Goal: Task Accomplishment & Management: Manage account settings

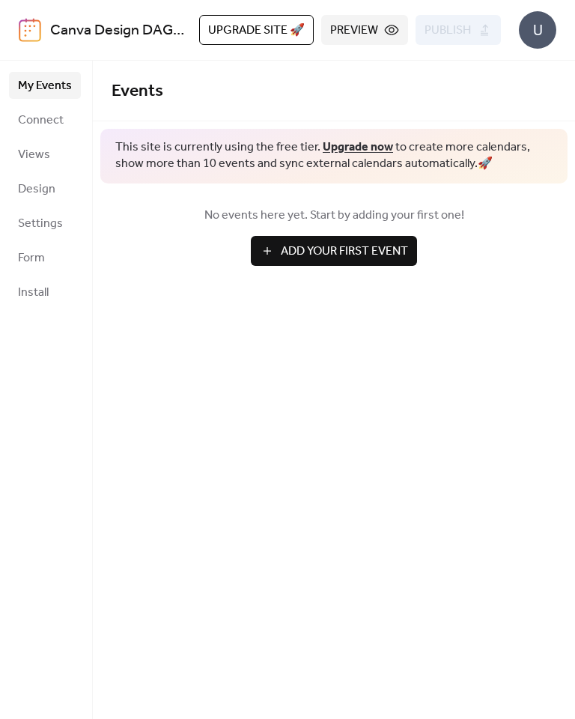
click at [40, 124] on span "Connect" at bounding box center [41, 121] width 46 height 18
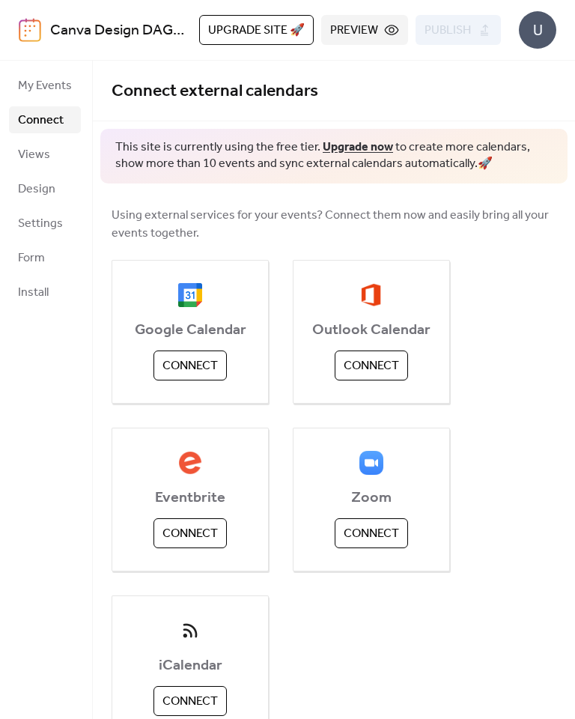
click at [202, 360] on span "Connect" at bounding box center [190, 366] width 55 height 18
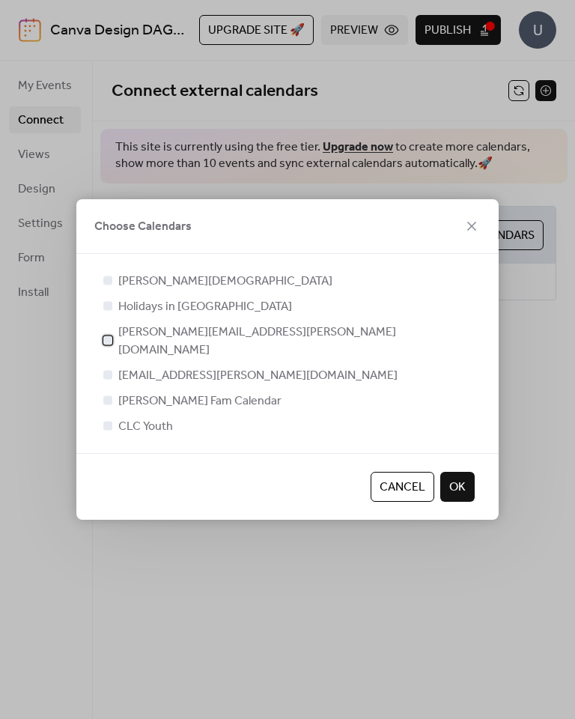
click at [112, 344] on div at bounding box center [107, 340] width 15 height 15
click at [114, 369] on div at bounding box center [107, 374] width 15 height 15
click at [117, 366] on label "ang.klefstad@gmail.com" at bounding box center [248, 375] width 297 height 18
click at [112, 369] on div at bounding box center [107, 374] width 15 height 15
click at [116, 369] on label "ang.klefstad@gmail.com" at bounding box center [248, 375] width 297 height 18
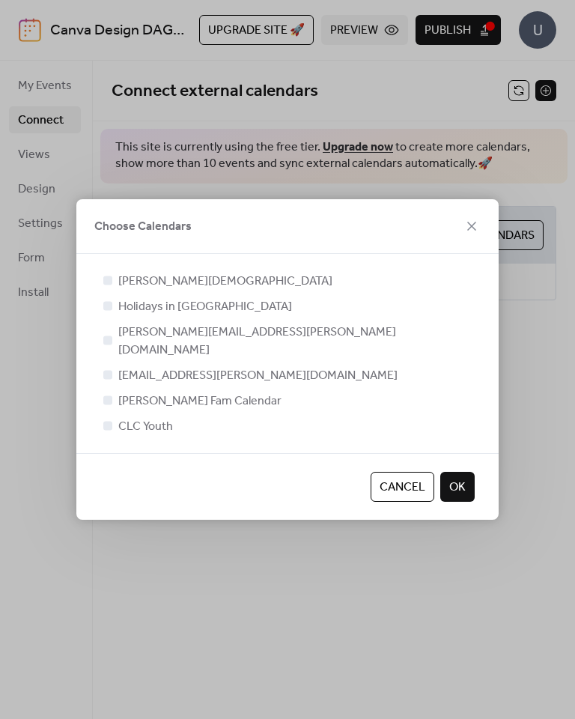
click at [464, 479] on span "OK" at bounding box center [457, 488] width 16 height 18
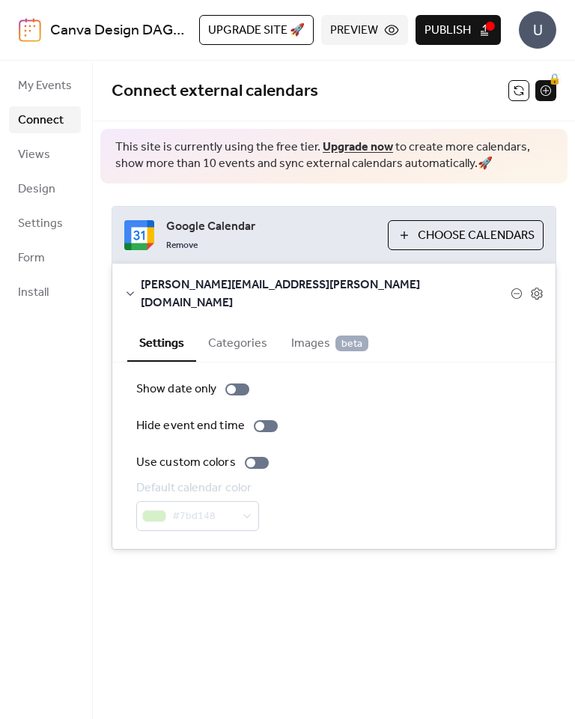
click at [453, 230] on span "Choose Calendars" at bounding box center [476, 236] width 117 height 18
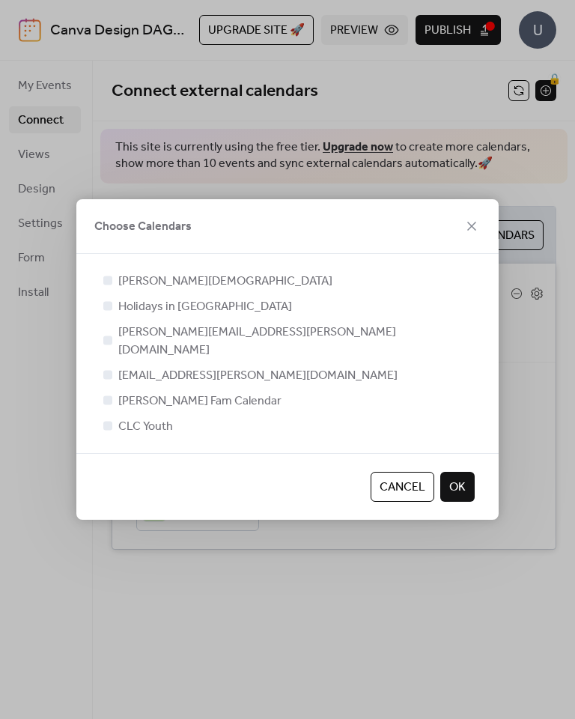
click at [115, 367] on div at bounding box center [107, 374] width 15 height 15
click at [387, 479] on span "Cancel" at bounding box center [403, 488] width 46 height 18
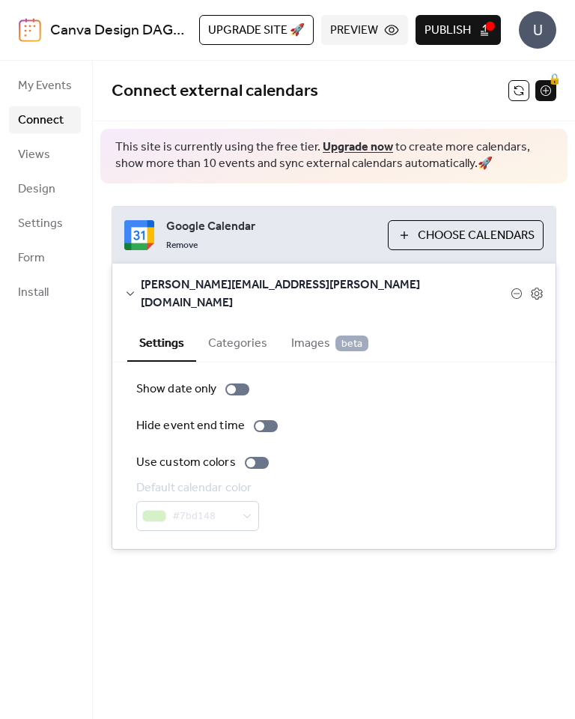
click at [438, 579] on div "Connect external calendars 🔒 This site is currently using the free tier. Upgrad…" at bounding box center [334, 390] width 482 height 658
click at [141, 279] on span "[PERSON_NAME][EMAIL_ADDRESS][PERSON_NAME][DOMAIN_NAME]" at bounding box center [326, 294] width 370 height 36
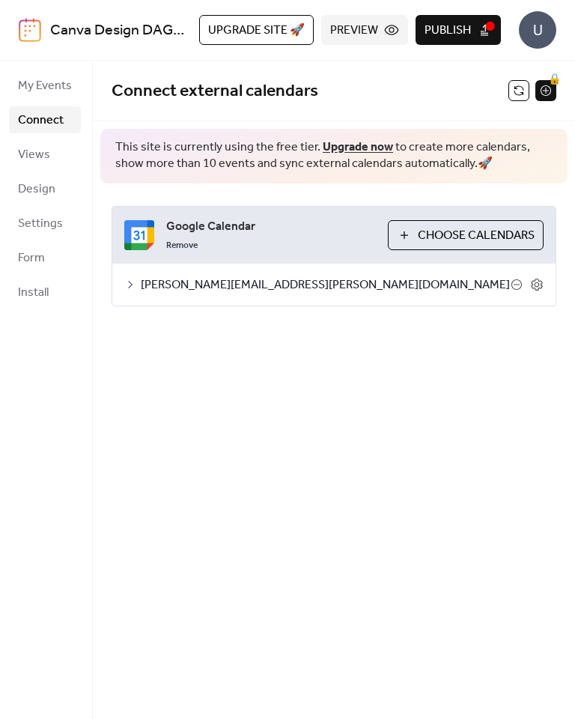
click at [542, 279] on icon at bounding box center [536, 284] width 13 height 13
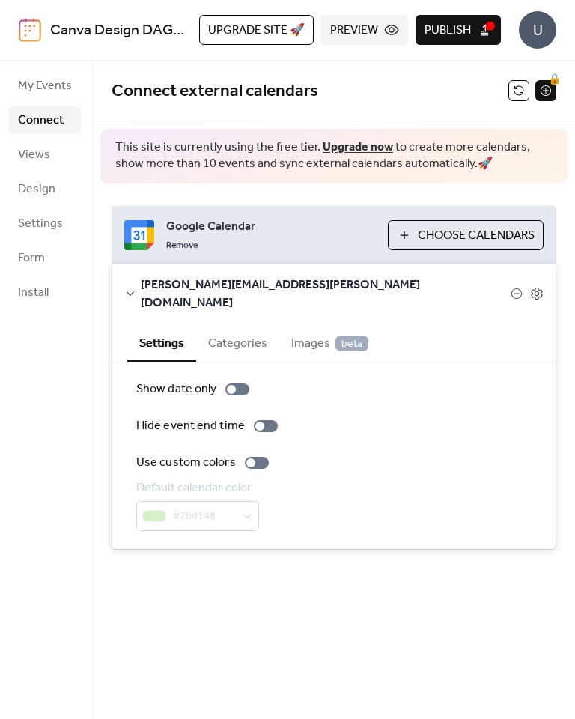
click at [237, 328] on button "Categories" at bounding box center [237, 342] width 83 height 37
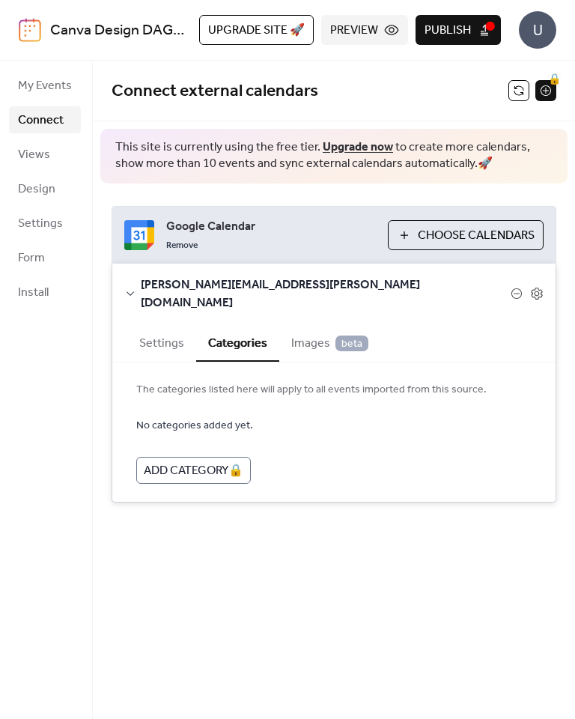
click at [308, 335] on span "Images beta" at bounding box center [329, 344] width 77 height 18
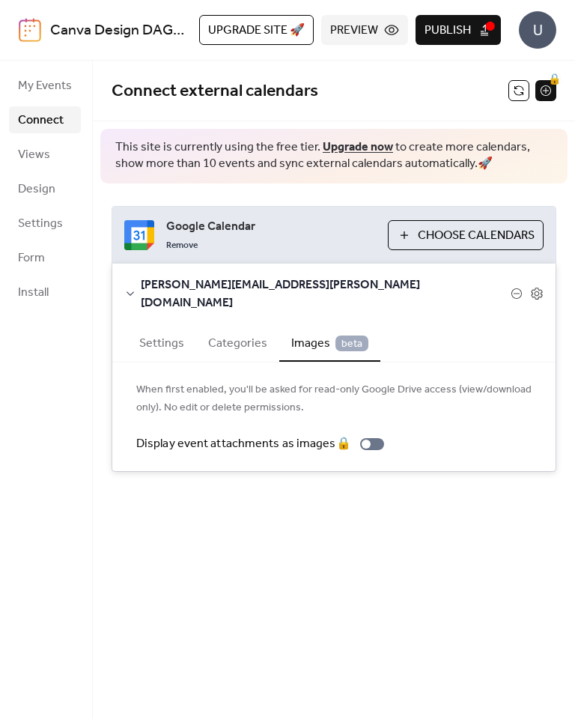
click at [167, 327] on button "Settings" at bounding box center [161, 342] width 69 height 37
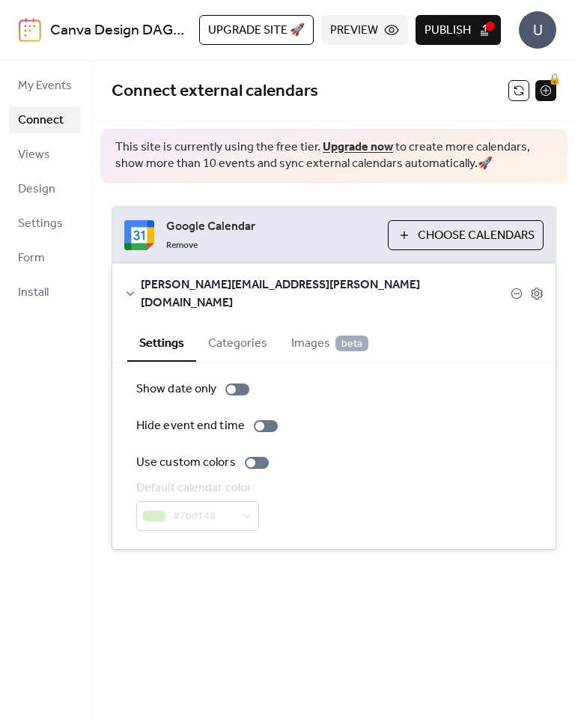
click at [321, 591] on div "Connect external calendars 🔒 This site is currently using the free tier. Upgrad…" at bounding box center [334, 390] width 482 height 658
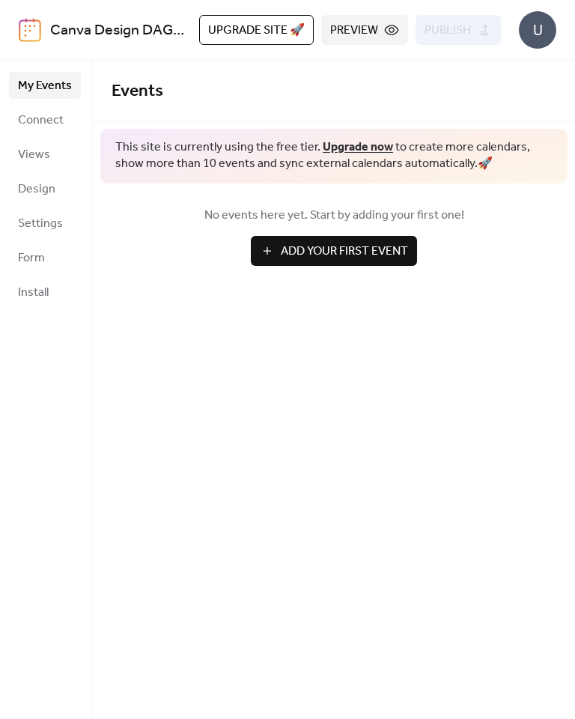
click at [48, 120] on span "Connect" at bounding box center [41, 121] width 46 height 18
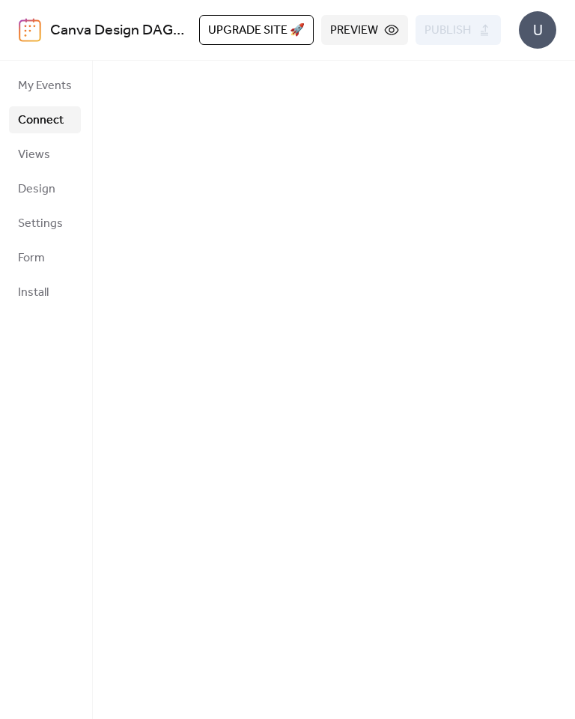
click at [45, 149] on span "Views" at bounding box center [34, 155] width 32 height 18
click at [43, 91] on span "My Events" at bounding box center [45, 86] width 54 height 18
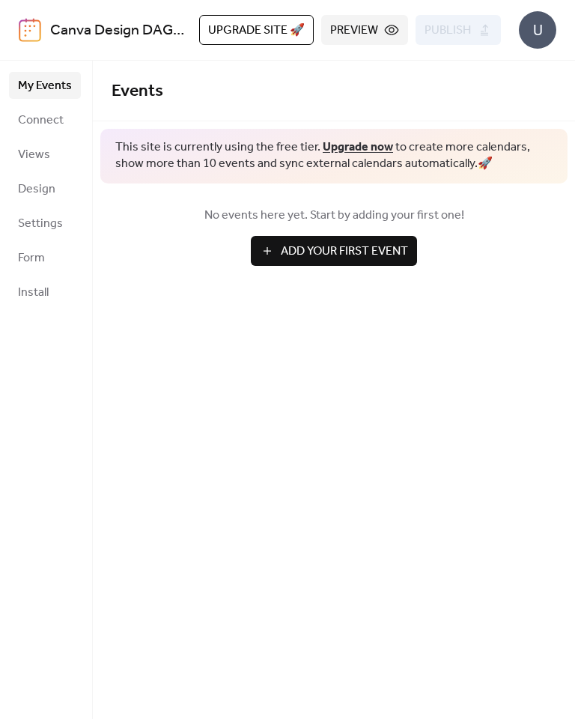
click at [46, 121] on span "Connect" at bounding box center [41, 121] width 46 height 18
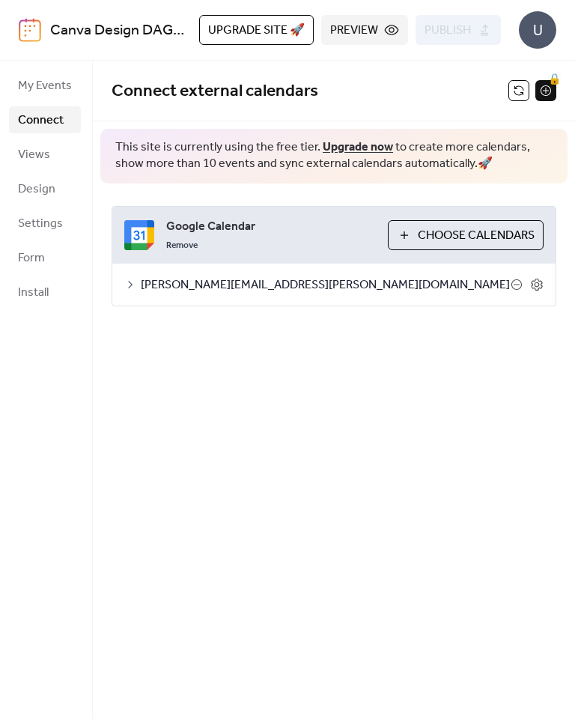
click at [371, 37] on span "Preview" at bounding box center [354, 31] width 48 height 18
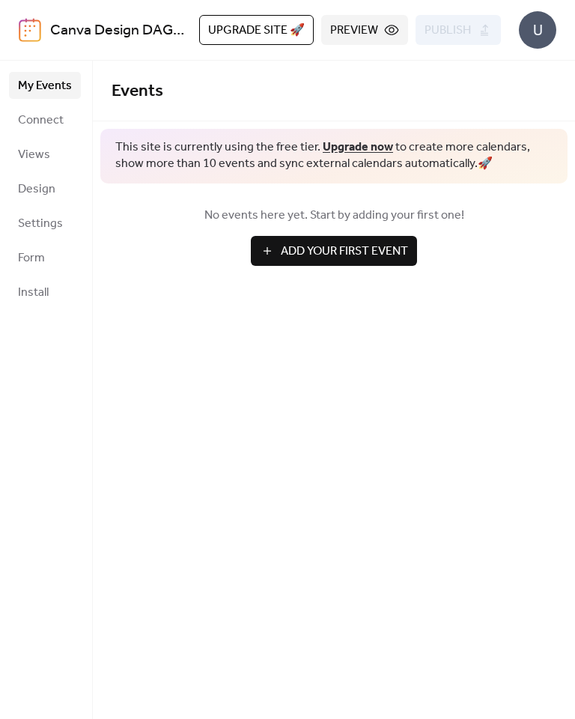
click at [52, 118] on span "Connect" at bounding box center [41, 121] width 46 height 18
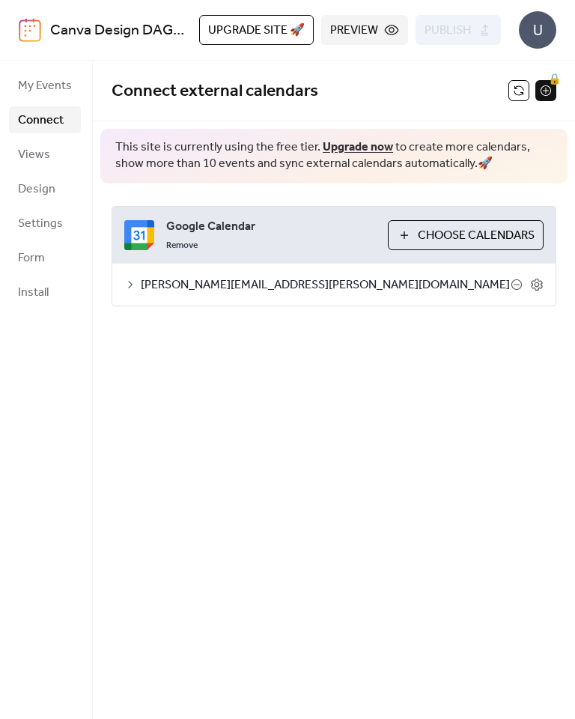
click at [539, 278] on icon at bounding box center [536, 284] width 13 height 13
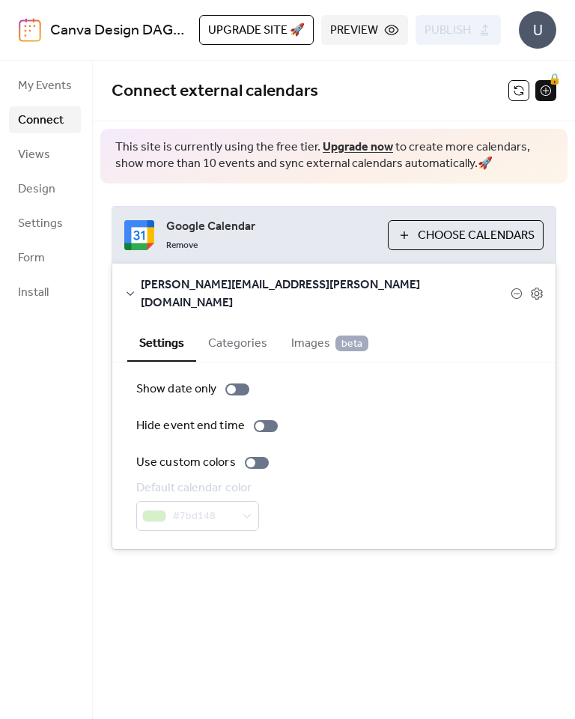
click at [542, 289] on icon at bounding box center [536, 293] width 13 height 13
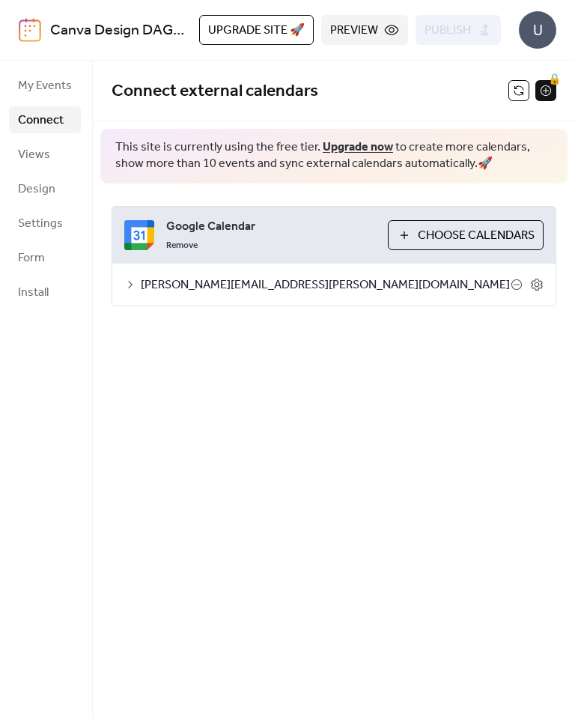
click at [379, 25] on button "Preview" at bounding box center [364, 30] width 87 height 30
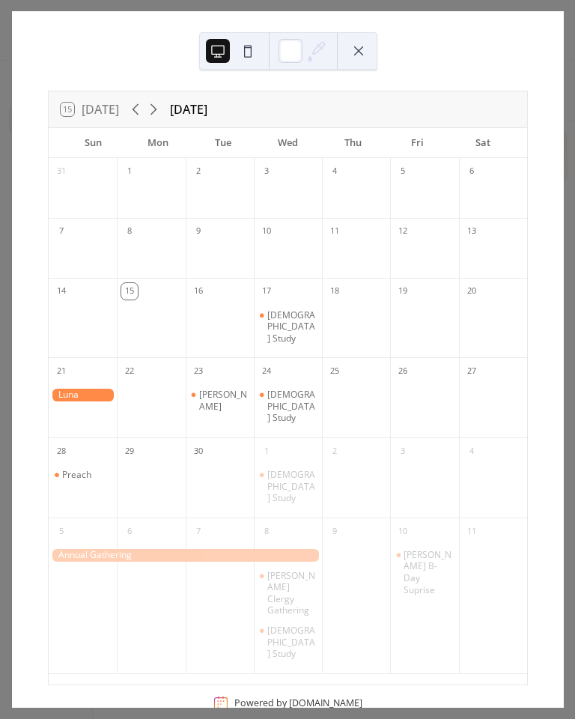
click at [293, 51] on div at bounding box center [291, 51] width 24 height 24
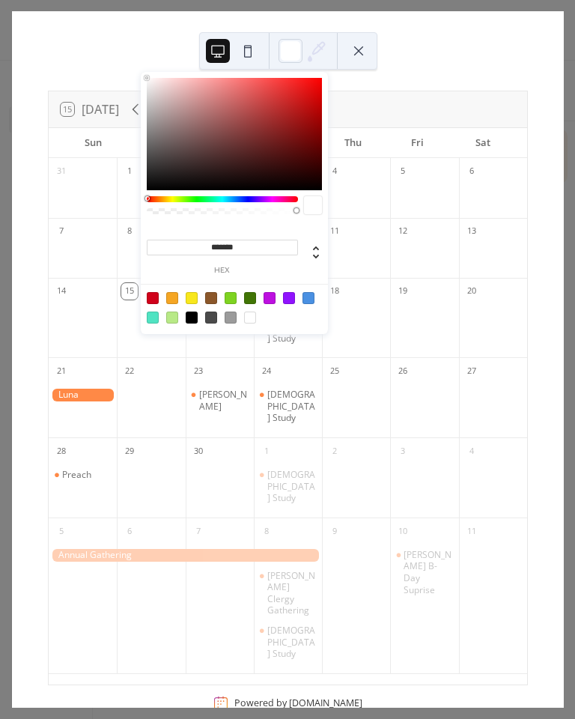
click at [366, 52] on button at bounding box center [359, 51] width 24 height 24
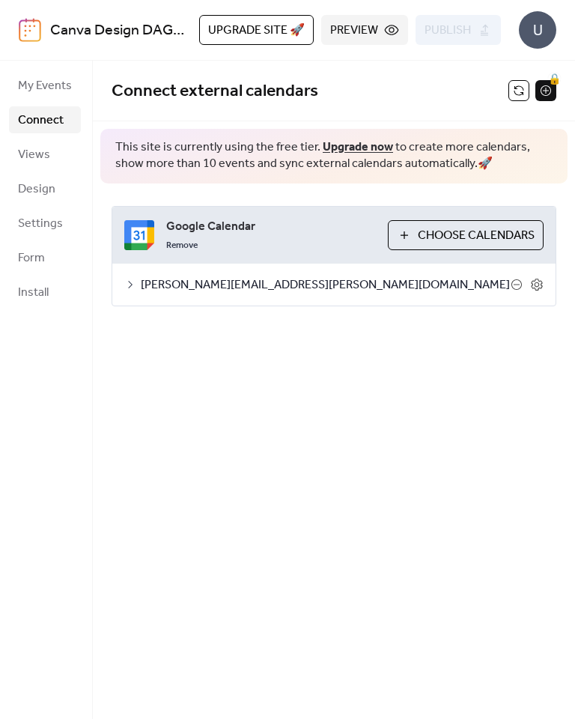
click at [41, 190] on span "Design" at bounding box center [36, 190] width 37 height 18
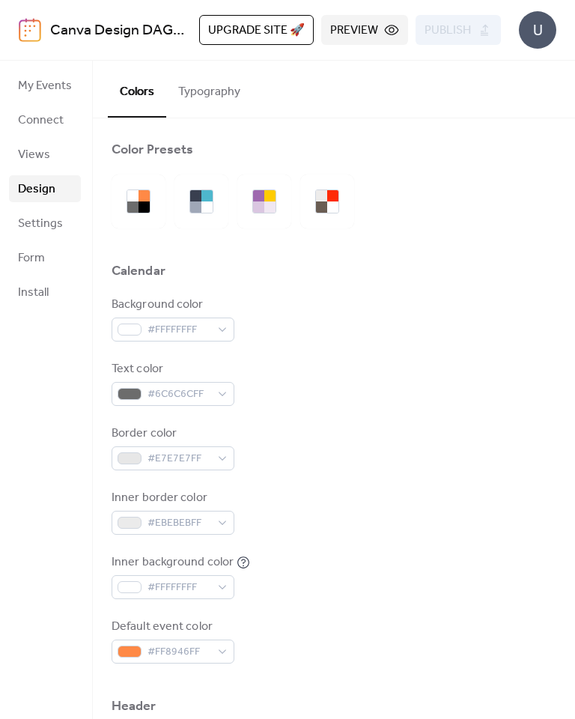
click at [50, 221] on span "Settings" at bounding box center [40, 224] width 45 height 18
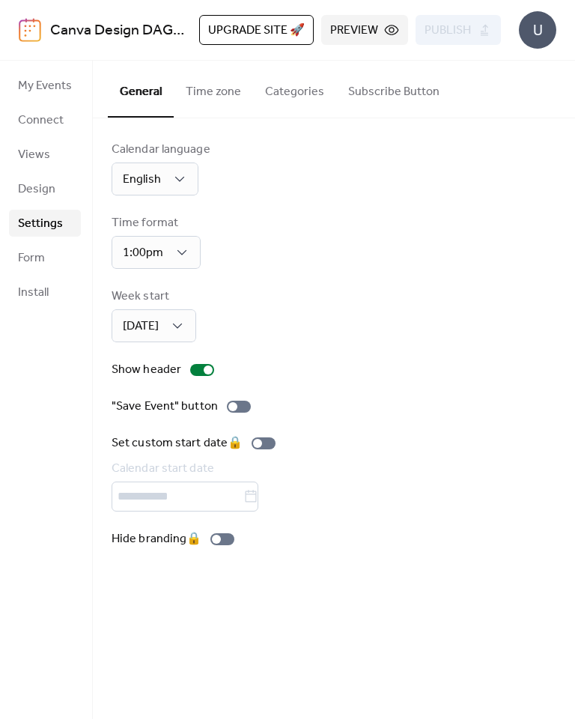
click at [25, 259] on span "Form" at bounding box center [31, 258] width 27 height 18
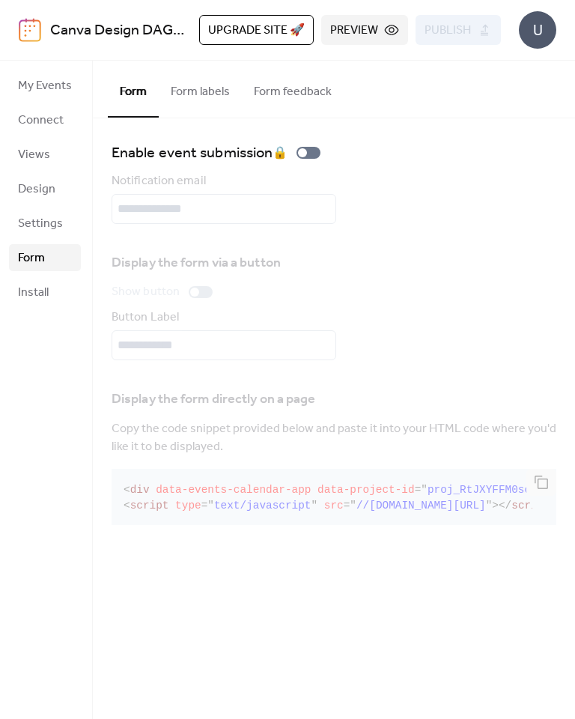
click at [28, 293] on span "Install" at bounding box center [33, 293] width 31 height 18
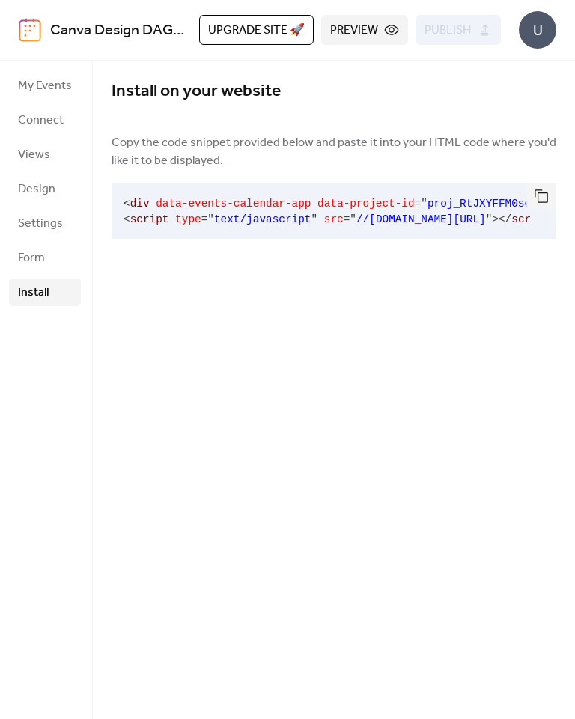
click at [36, 77] on span "My Events" at bounding box center [45, 86] width 54 height 18
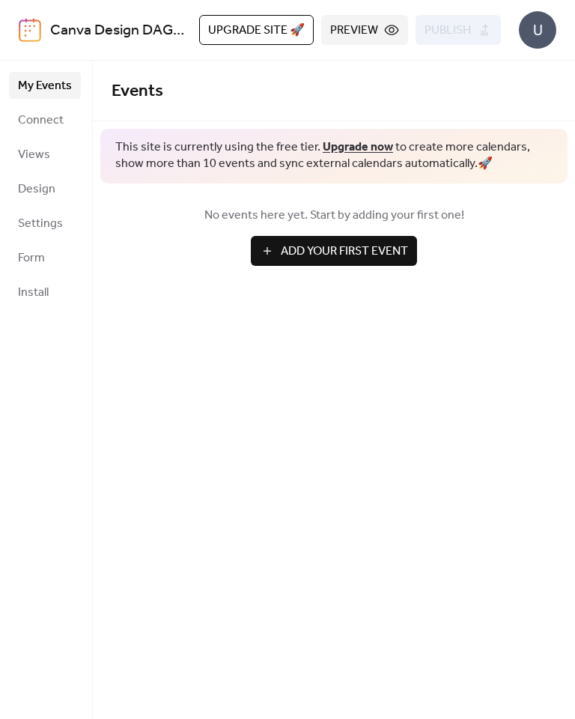
click at [43, 120] on span "Connect" at bounding box center [41, 121] width 46 height 18
click at [34, 121] on span "Connect" at bounding box center [41, 121] width 46 height 18
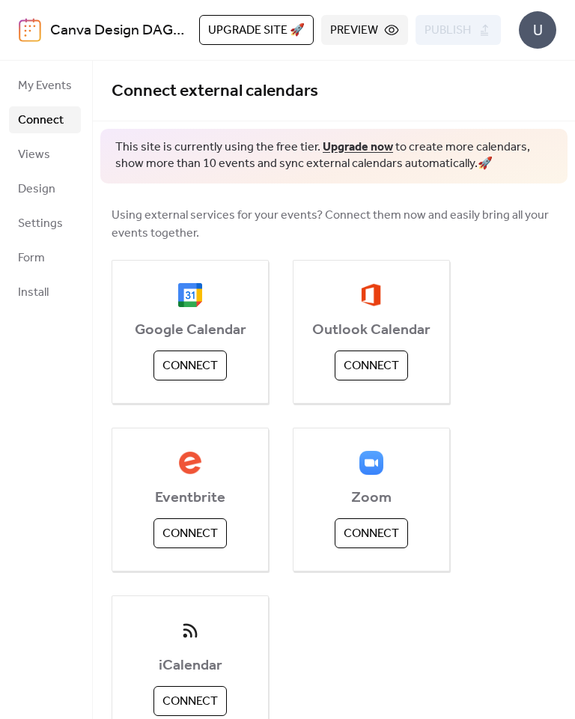
click at [208, 371] on span "Connect" at bounding box center [190, 366] width 55 height 18
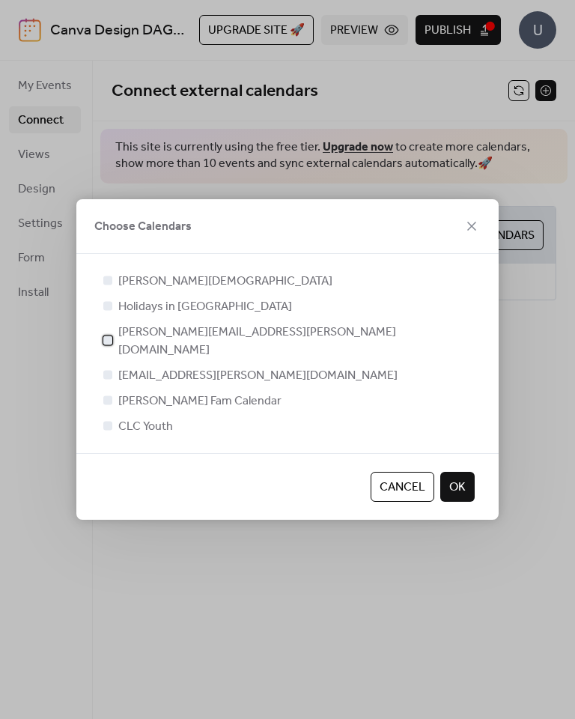
click at [114, 341] on div at bounding box center [107, 340] width 15 height 15
click at [459, 479] on span "OK" at bounding box center [457, 488] width 16 height 18
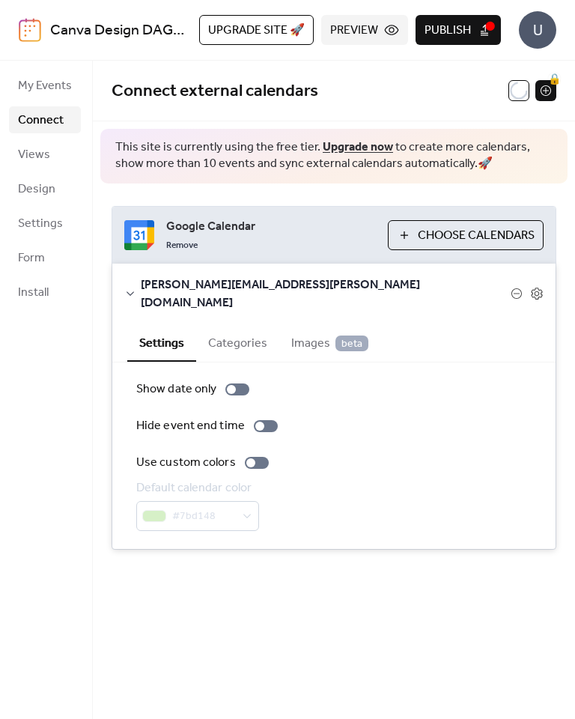
click at [440, 237] on span "Choose Calendars" at bounding box center [476, 236] width 117 height 18
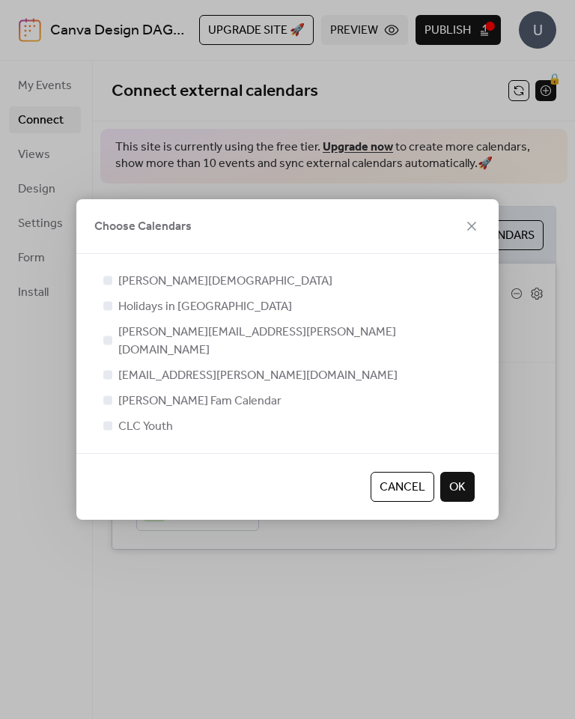
click at [402, 479] on span "Cancel" at bounding box center [403, 488] width 46 height 18
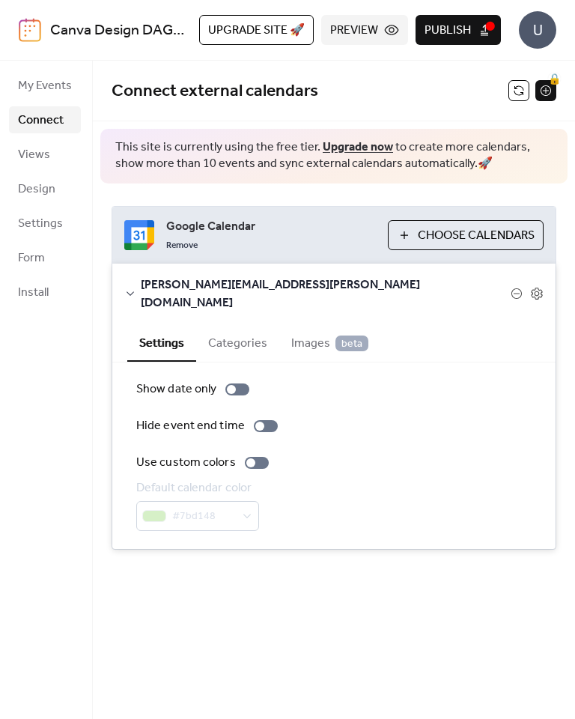
click at [371, 28] on span "Preview" at bounding box center [354, 31] width 48 height 18
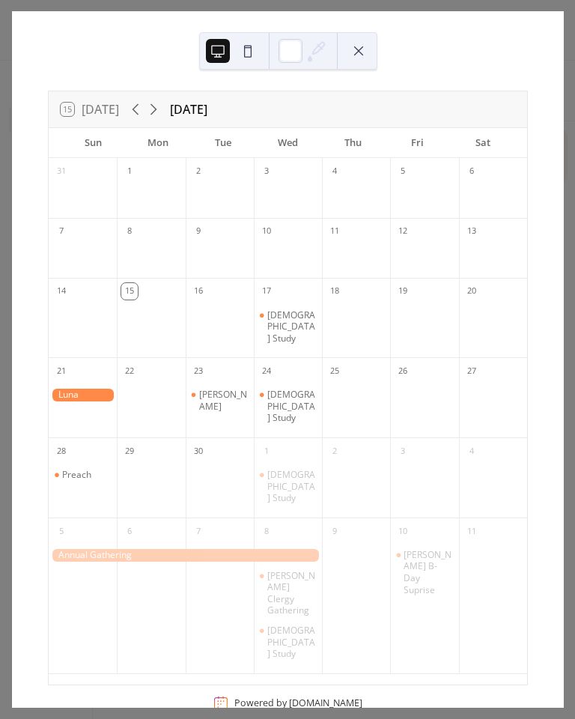
click at [362, 51] on button at bounding box center [359, 51] width 24 height 24
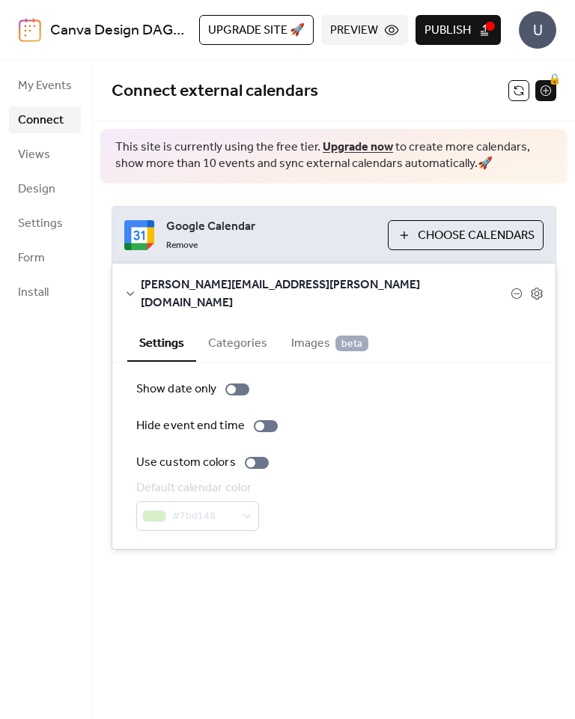
click at [467, 28] on span "Publish" at bounding box center [448, 31] width 46 height 18
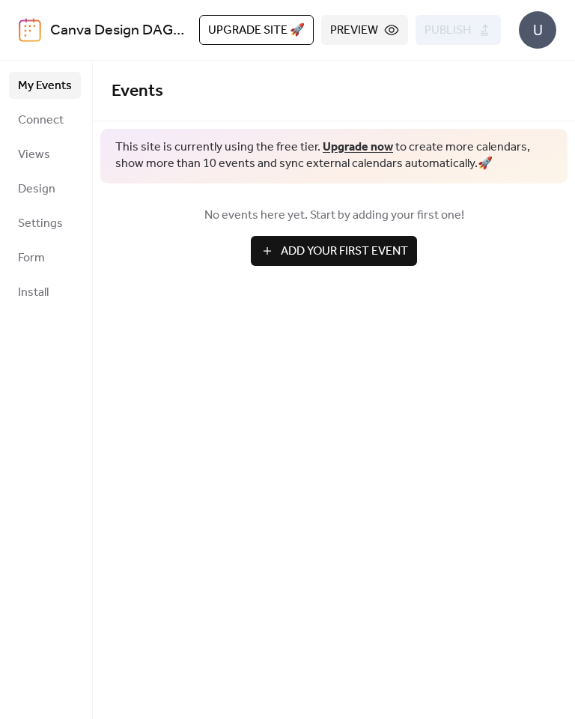
click at [64, 113] on link "Connect" at bounding box center [45, 119] width 72 height 27
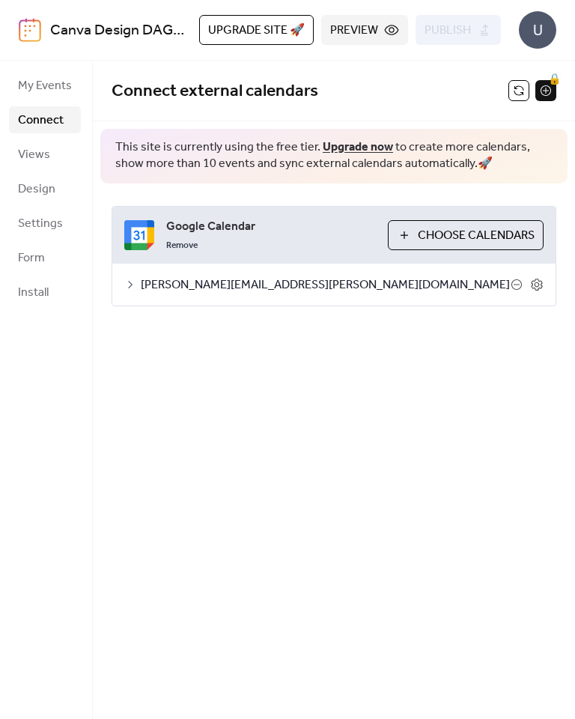
click at [548, 34] on div "U" at bounding box center [537, 29] width 37 height 37
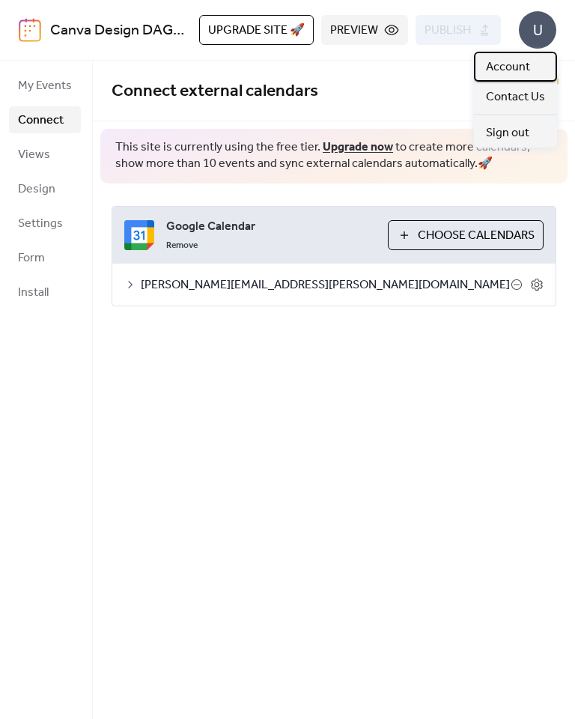
click at [518, 71] on span "Account" at bounding box center [508, 67] width 44 height 18
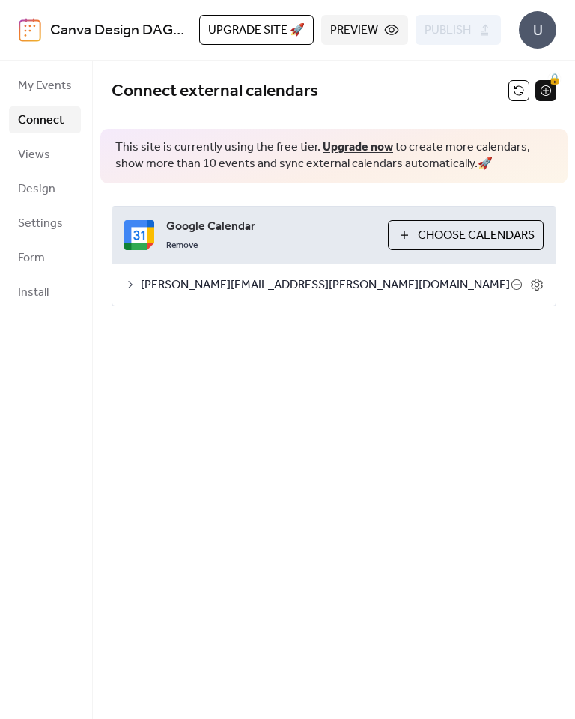
click at [385, 26] on button "Preview" at bounding box center [364, 30] width 87 height 30
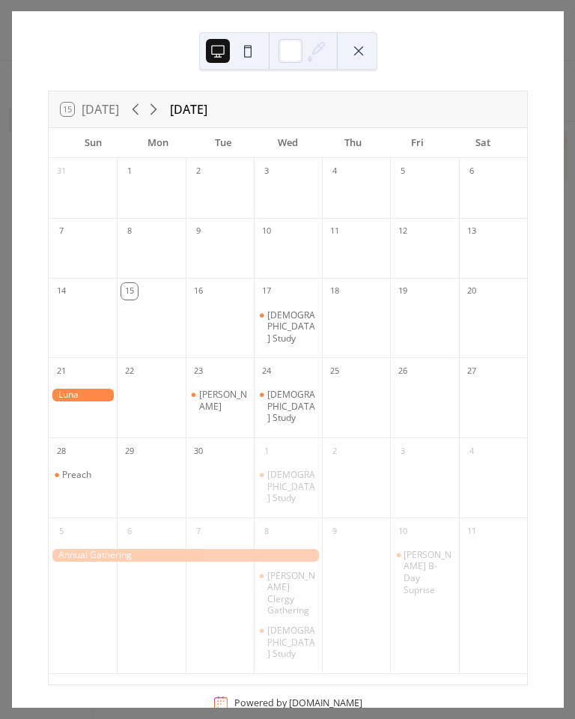
click at [359, 52] on button at bounding box center [359, 51] width 24 height 24
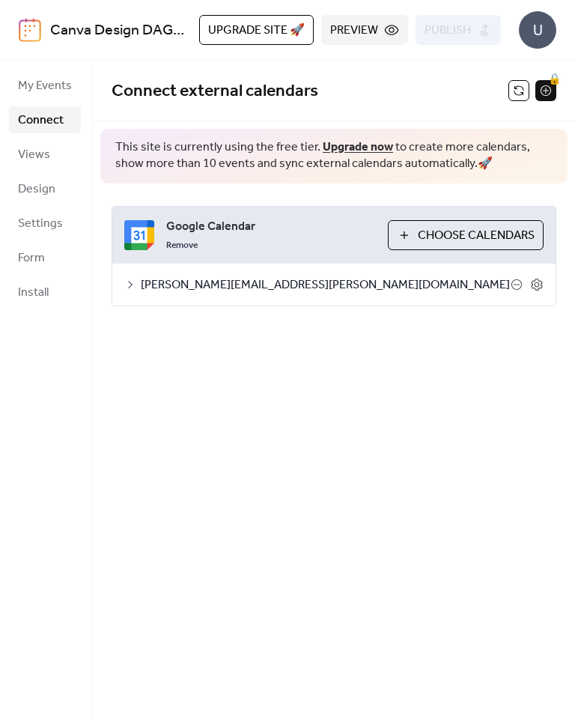
click at [47, 84] on span "My Events" at bounding box center [45, 86] width 54 height 18
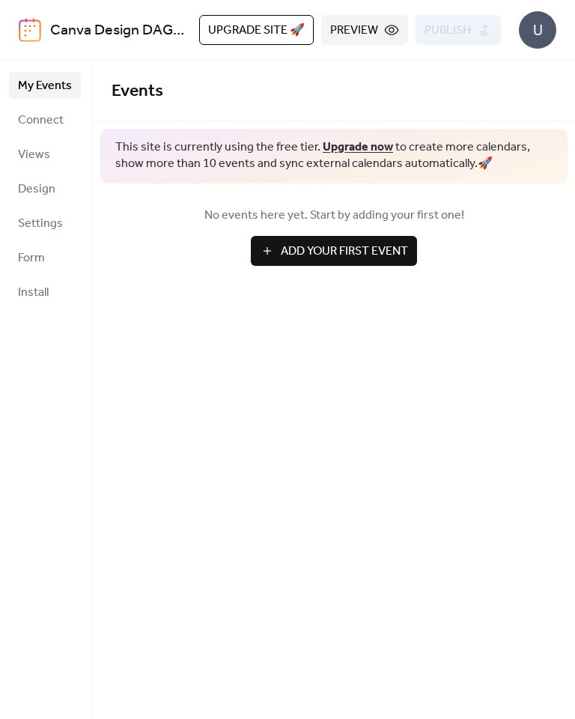
click at [28, 157] on span "Views" at bounding box center [34, 155] width 32 height 18
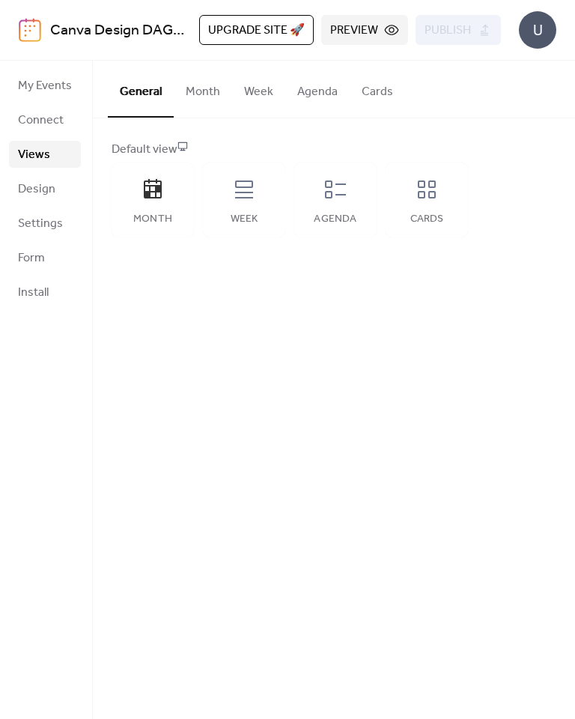
click at [251, 202] on div "Week" at bounding box center [244, 200] width 82 height 75
click at [159, 211] on div "Month" at bounding box center [153, 200] width 82 height 75
click at [349, 205] on div "Agenda" at bounding box center [335, 200] width 82 height 75
click at [386, 34] on button "Preview" at bounding box center [364, 30] width 87 height 30
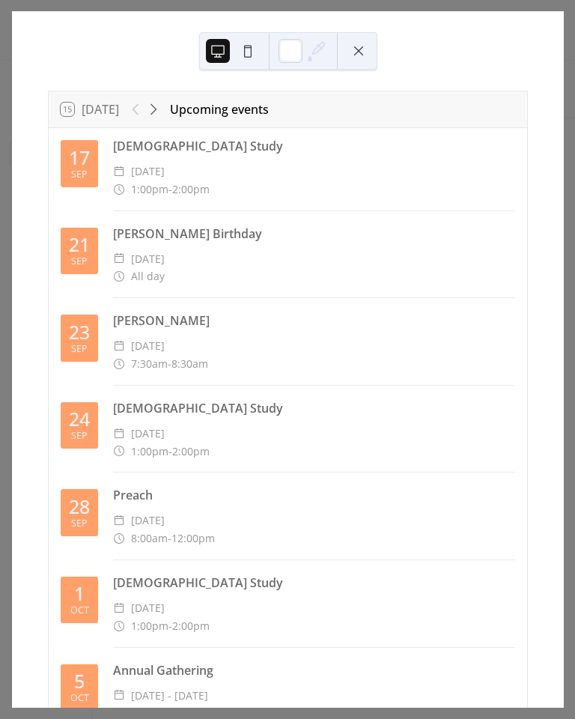
click at [362, 49] on button at bounding box center [359, 51] width 24 height 24
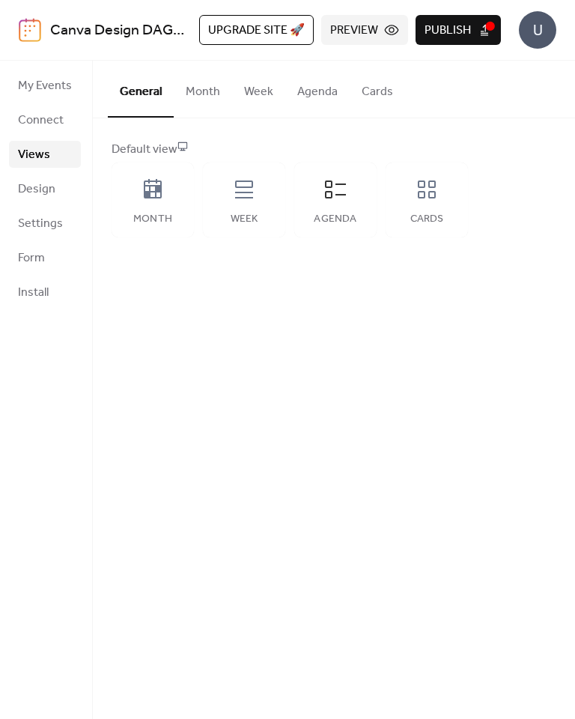
click at [158, 198] on icon at bounding box center [153, 188] width 18 height 19
click at [477, 30] on button "Publish" at bounding box center [458, 30] width 85 height 30
click at [29, 293] on span "Install" at bounding box center [33, 293] width 31 height 18
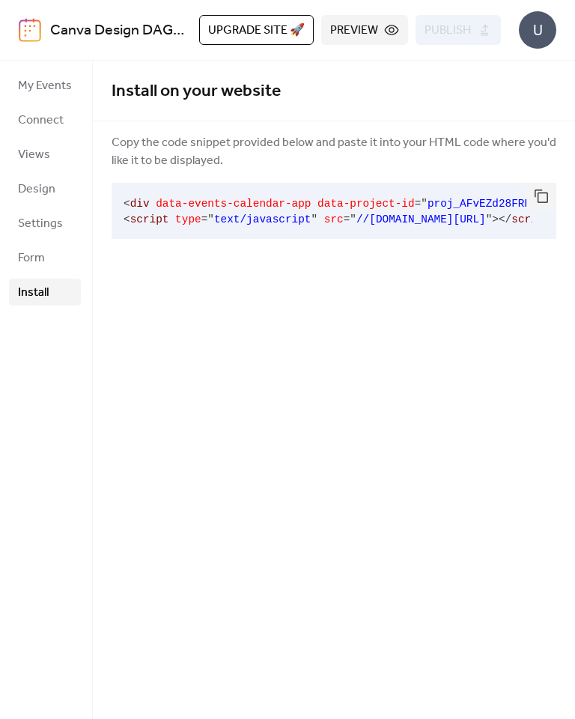
click at [43, 258] on span "Form" at bounding box center [31, 258] width 27 height 18
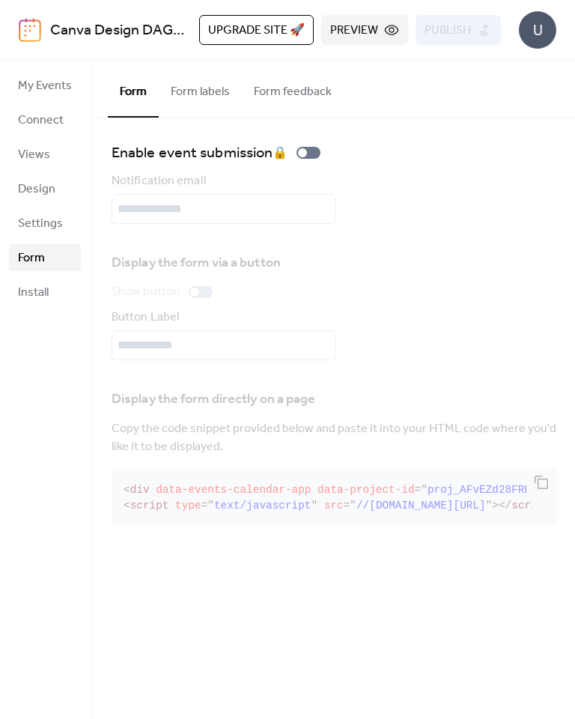
click at [43, 228] on span "Settings" at bounding box center [40, 224] width 45 height 18
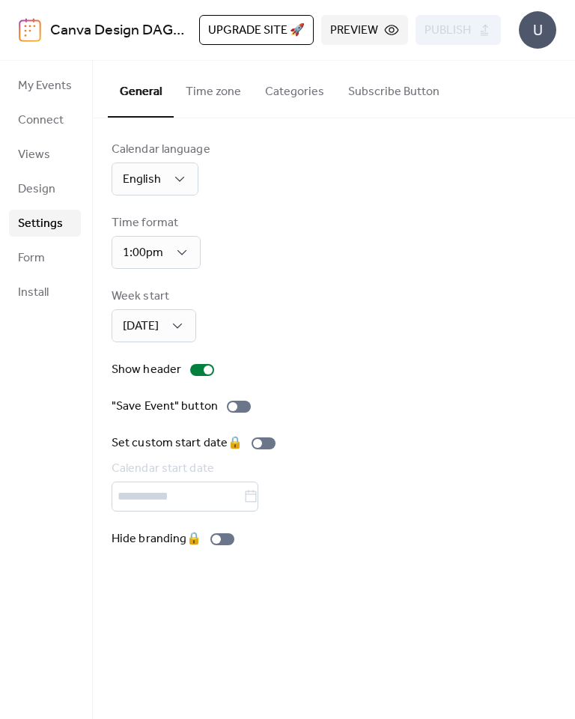
click at [42, 192] on span "Design" at bounding box center [36, 190] width 37 height 18
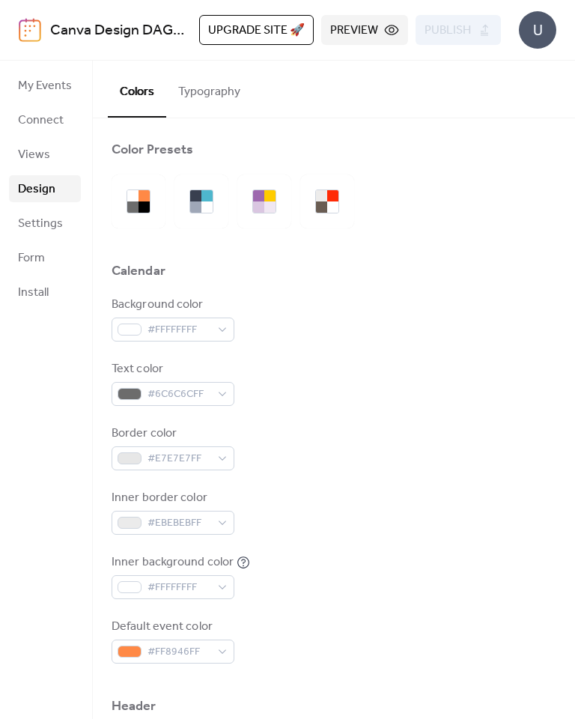
click at [40, 151] on span "Views" at bounding box center [34, 155] width 32 height 18
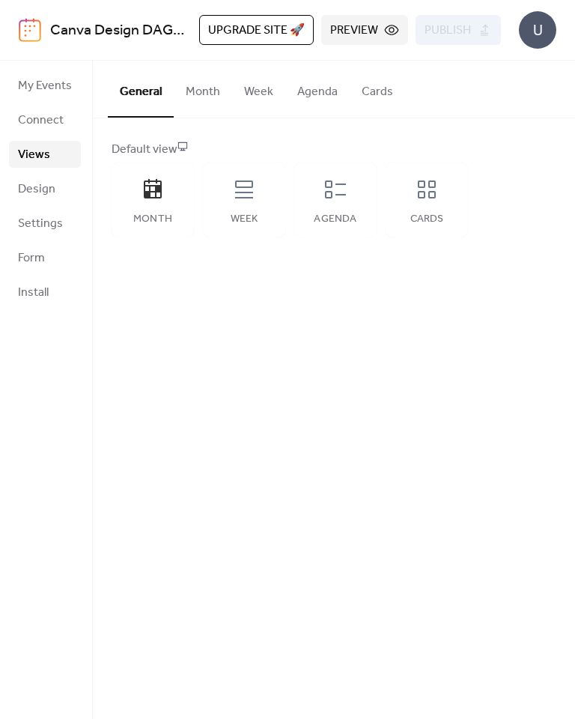
click at [38, 86] on span "My Events" at bounding box center [45, 86] width 54 height 18
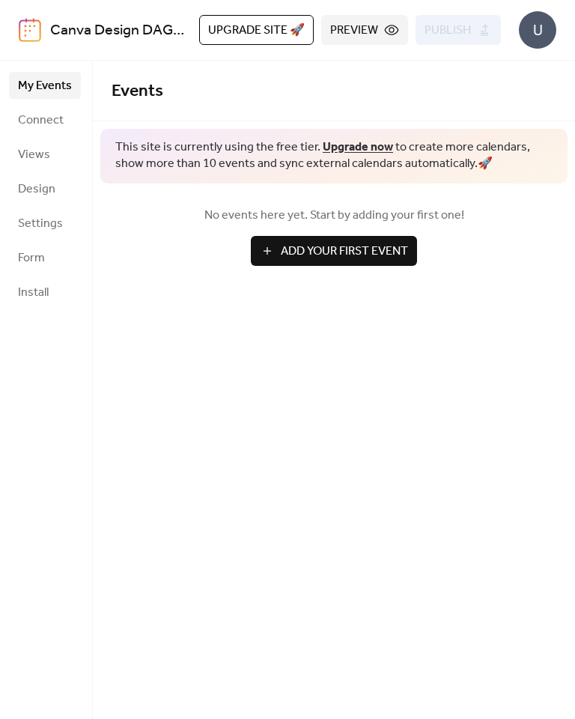
click at [36, 121] on span "Connect" at bounding box center [41, 121] width 46 height 18
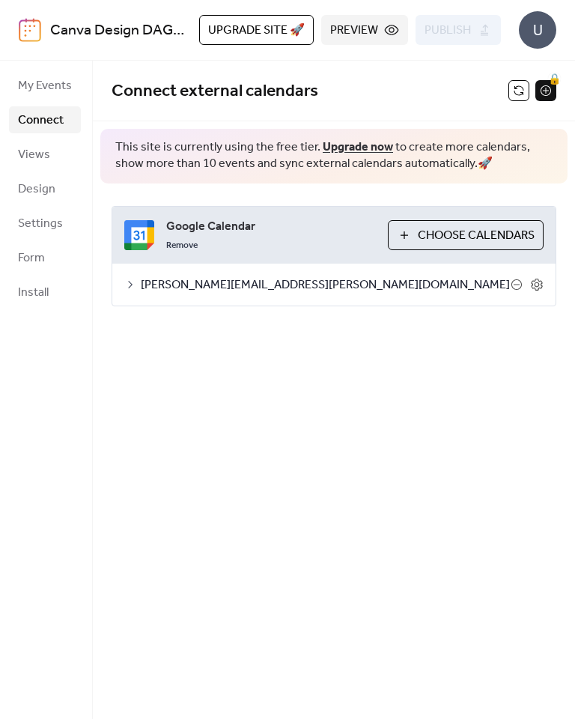
click at [517, 91] on button at bounding box center [519, 90] width 21 height 21
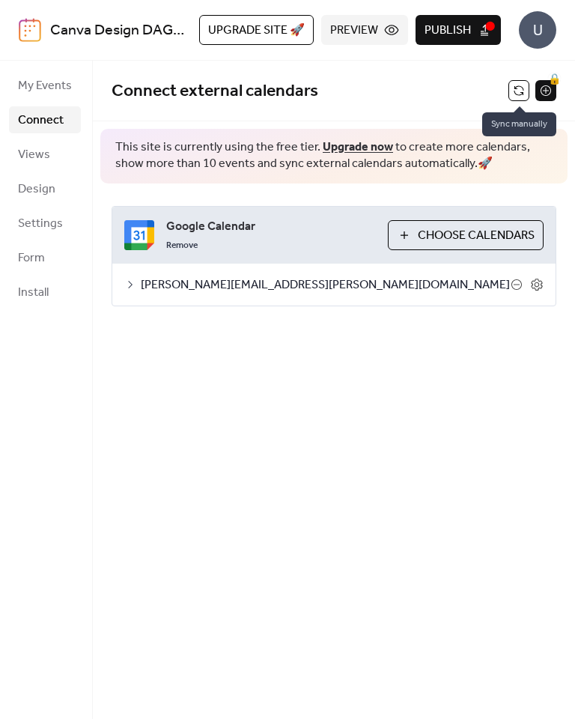
click at [473, 27] on button "Publish" at bounding box center [458, 30] width 85 height 30
